Goal: Navigation & Orientation: Find specific page/section

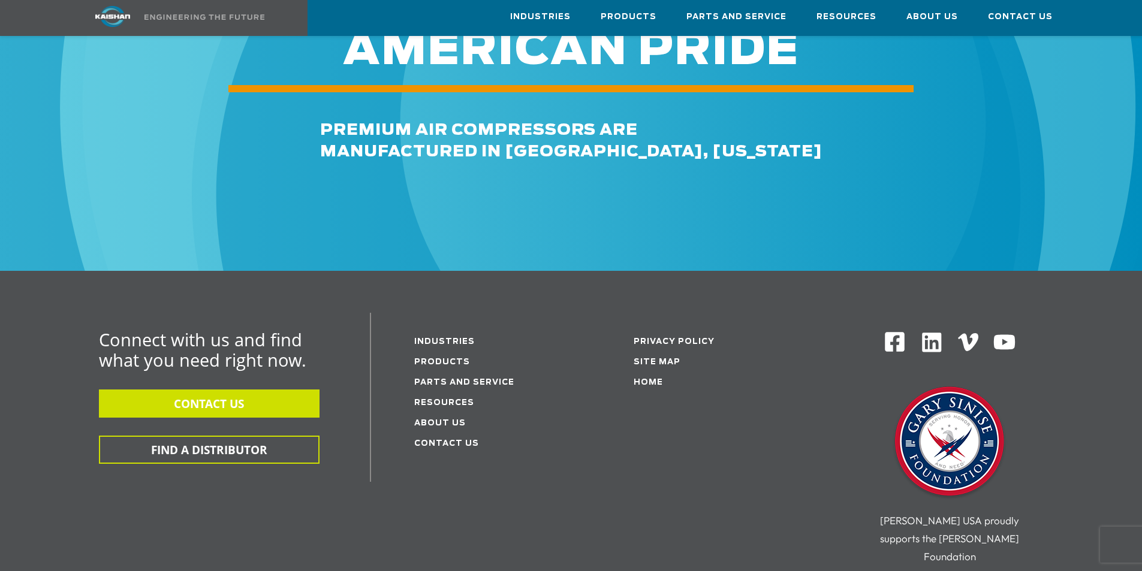
scroll to position [4796, 0]
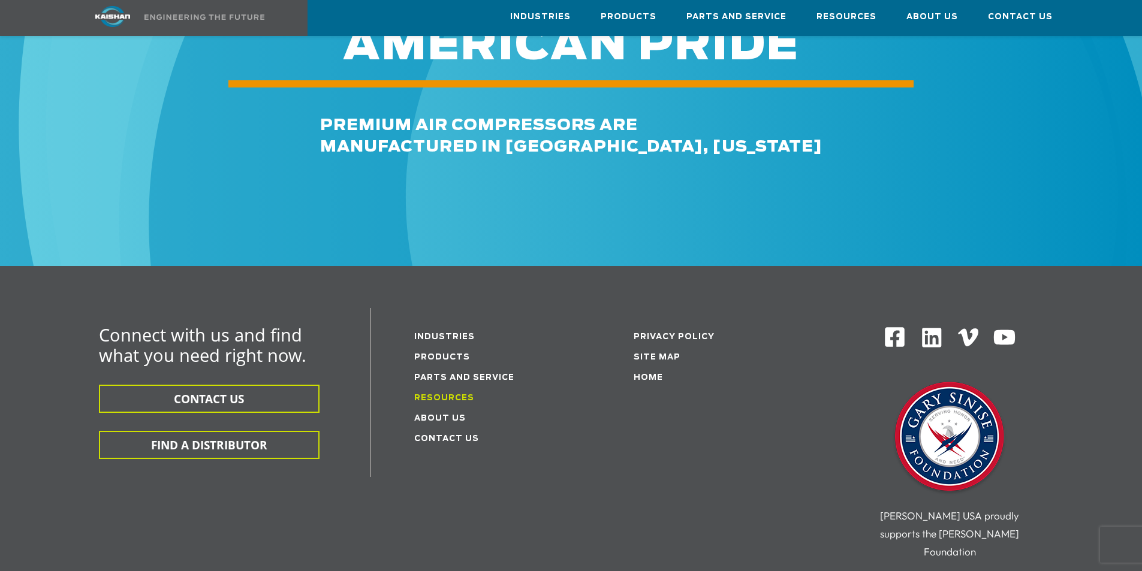
click at [461, 394] on link "Resources" at bounding box center [444, 398] width 60 height 8
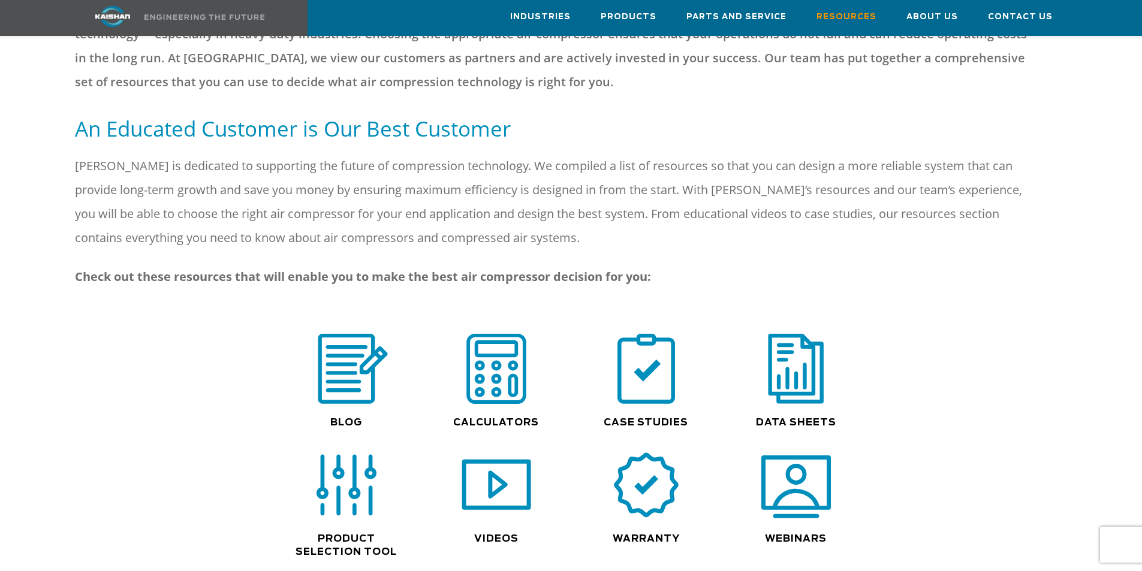
scroll to position [659, 0]
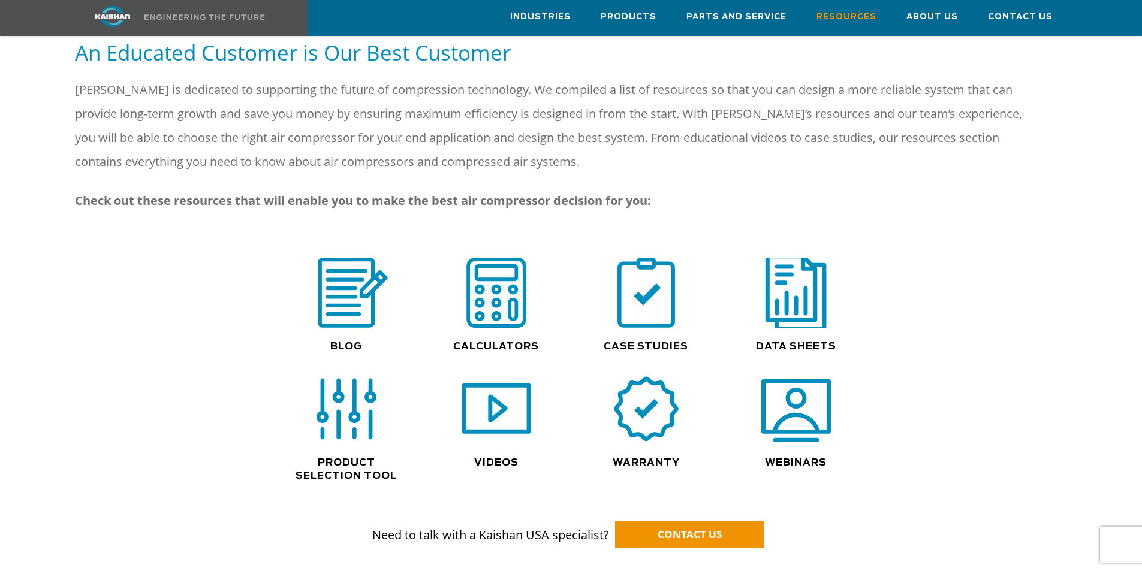
click at [779, 292] on img at bounding box center [796, 292] width 77 height 77
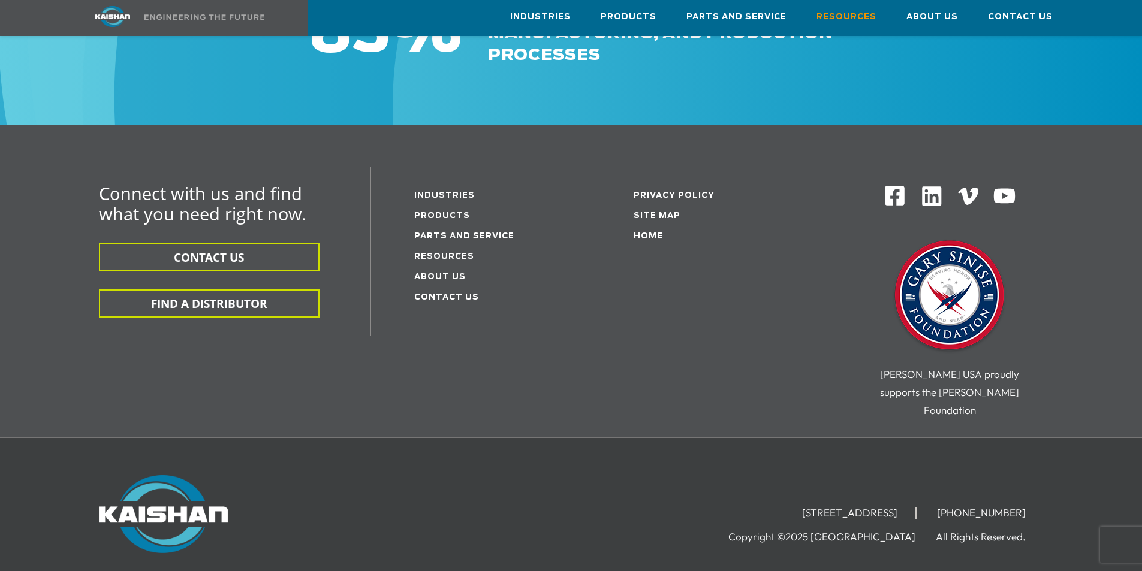
scroll to position [1499, 0]
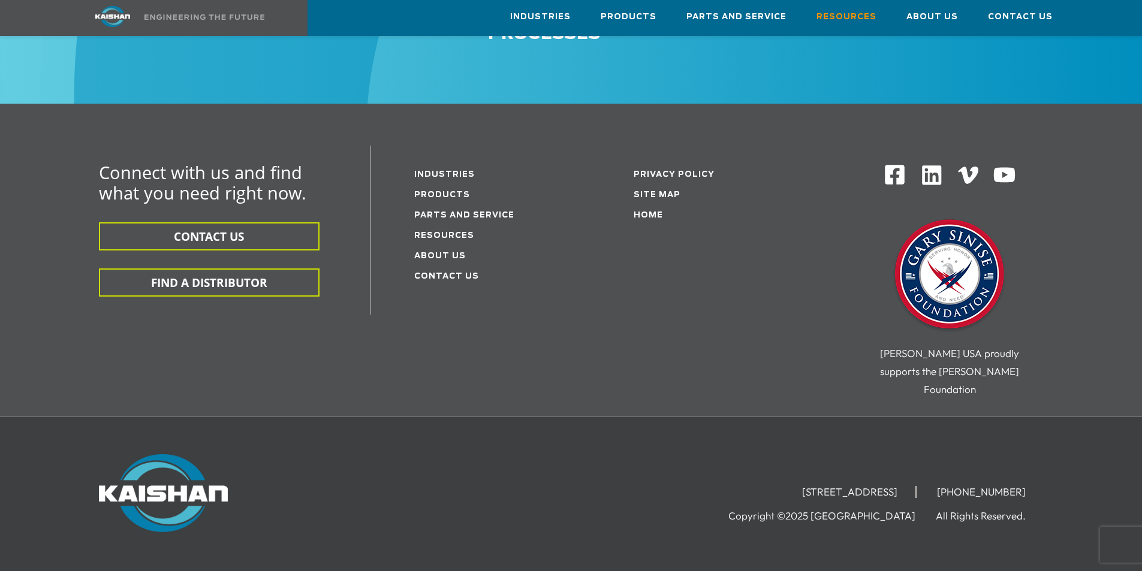
click at [438, 184] on li "Products" at bounding box center [492, 194] width 157 height 20
click at [450, 212] on link "Parts and service" at bounding box center [464, 216] width 100 height 8
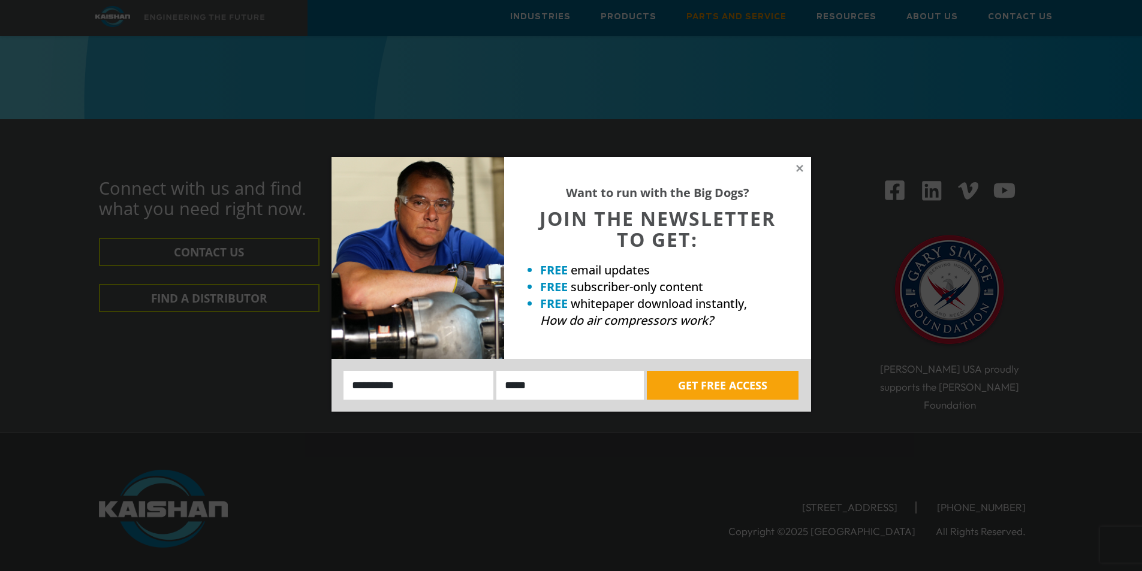
scroll to position [1604, 0]
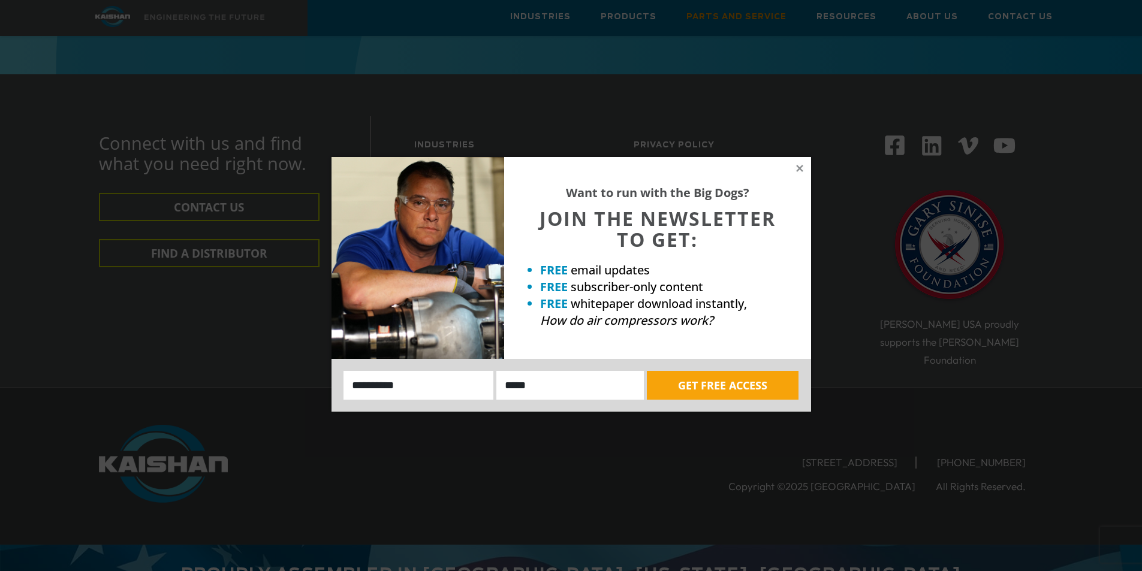
drag, startPoint x: 797, startPoint y: 170, endPoint x: 806, endPoint y: 171, distance: 9.7
click at [800, 170] on icon at bounding box center [799, 168] width 7 height 7
